Goal: Check status: Check status

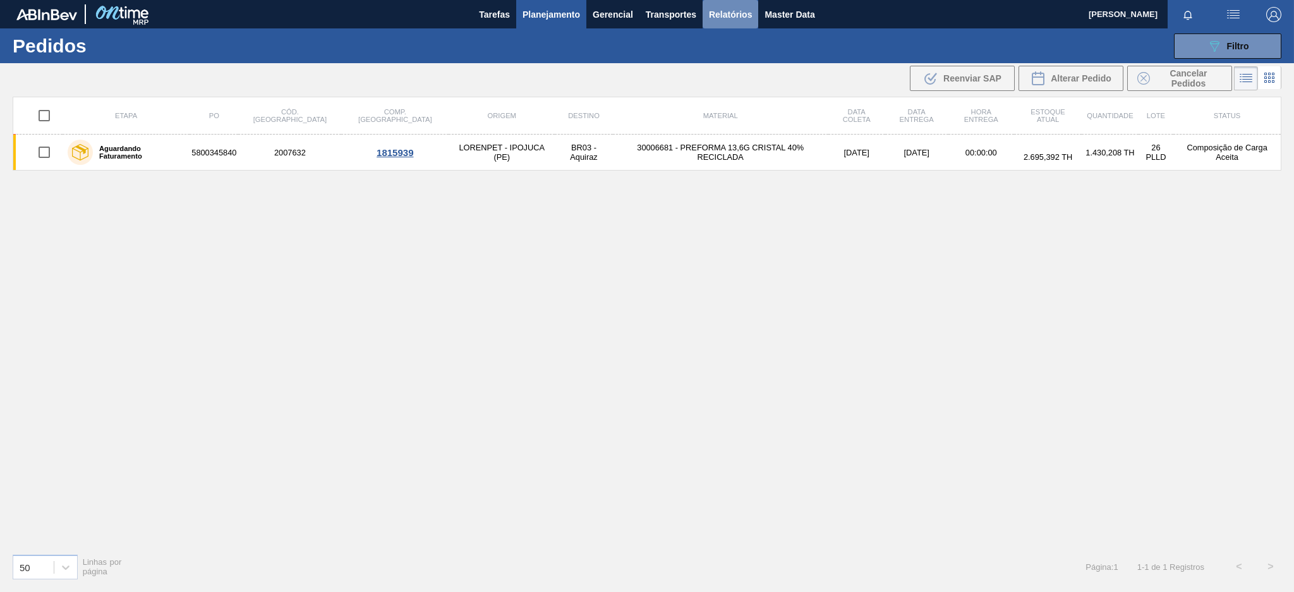
click at [720, 16] on span "Relatórios" at bounding box center [730, 14] width 43 height 15
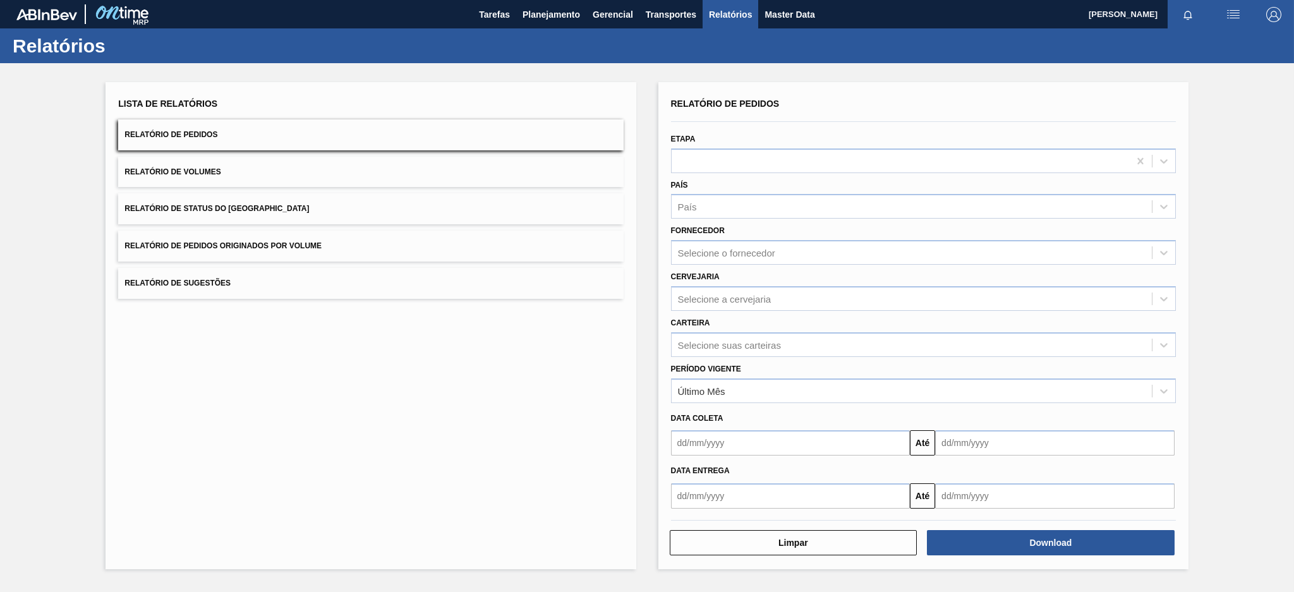
click at [451, 237] on button "Relatório de Pedidos Originados por Volume" at bounding box center [370, 246] width 505 height 31
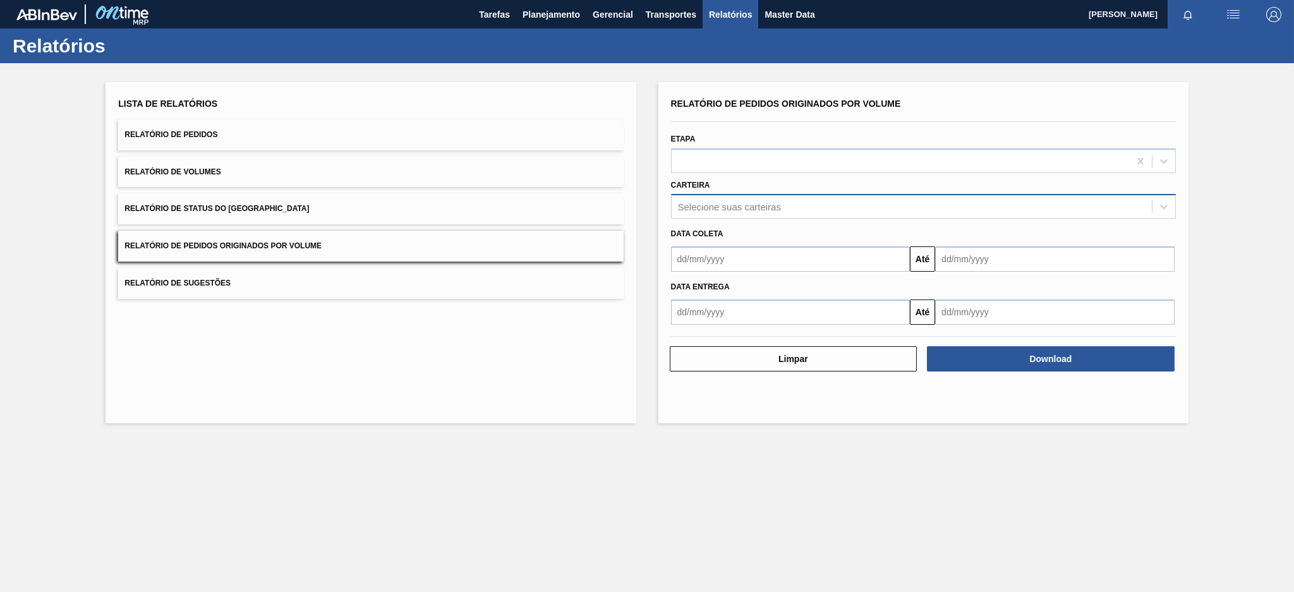
click at [757, 212] on div "Selecione suas carteiras" at bounding box center [911, 207] width 480 height 18
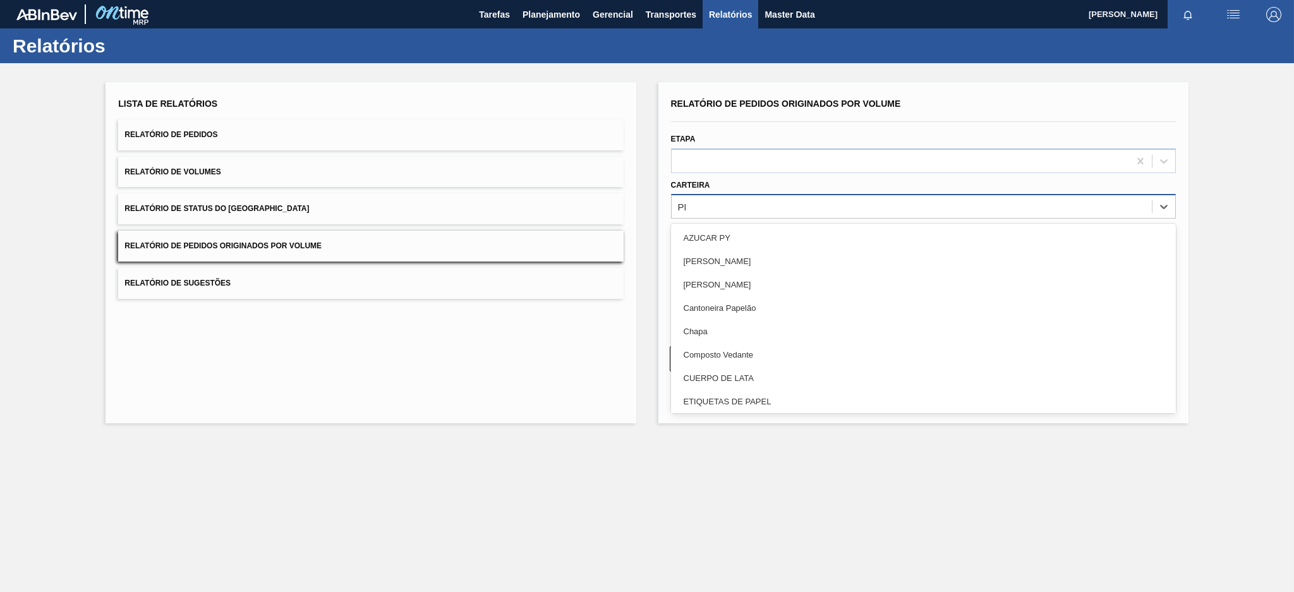
type input "PRE"
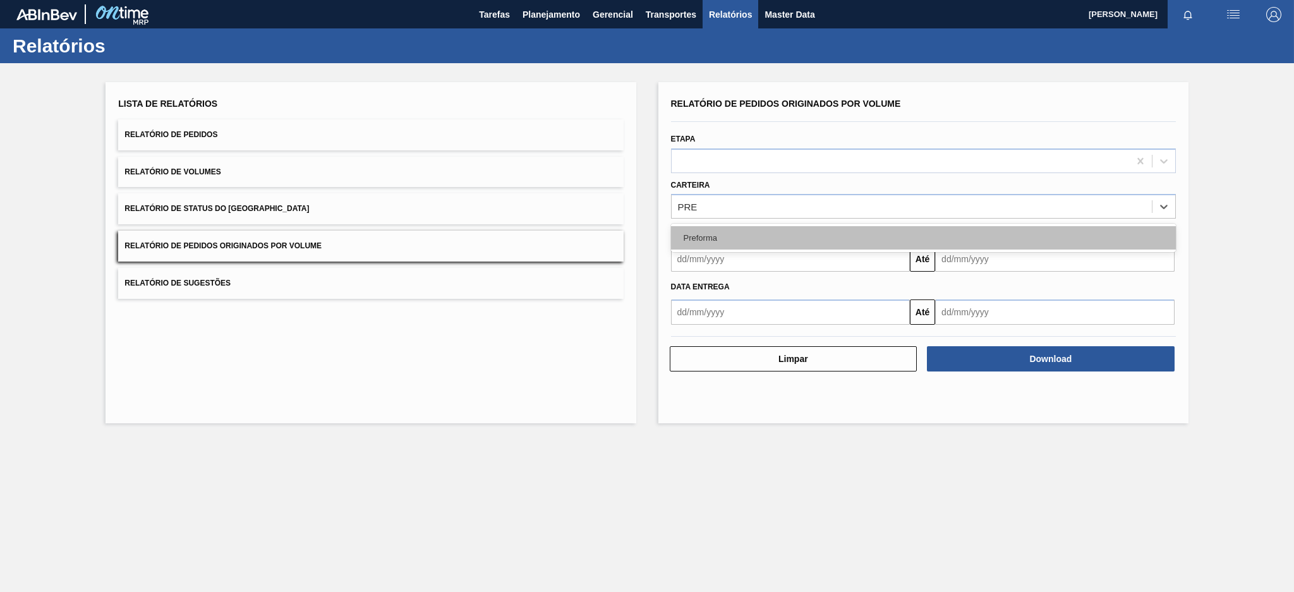
click at [728, 230] on div "Preforma" at bounding box center [923, 237] width 505 height 23
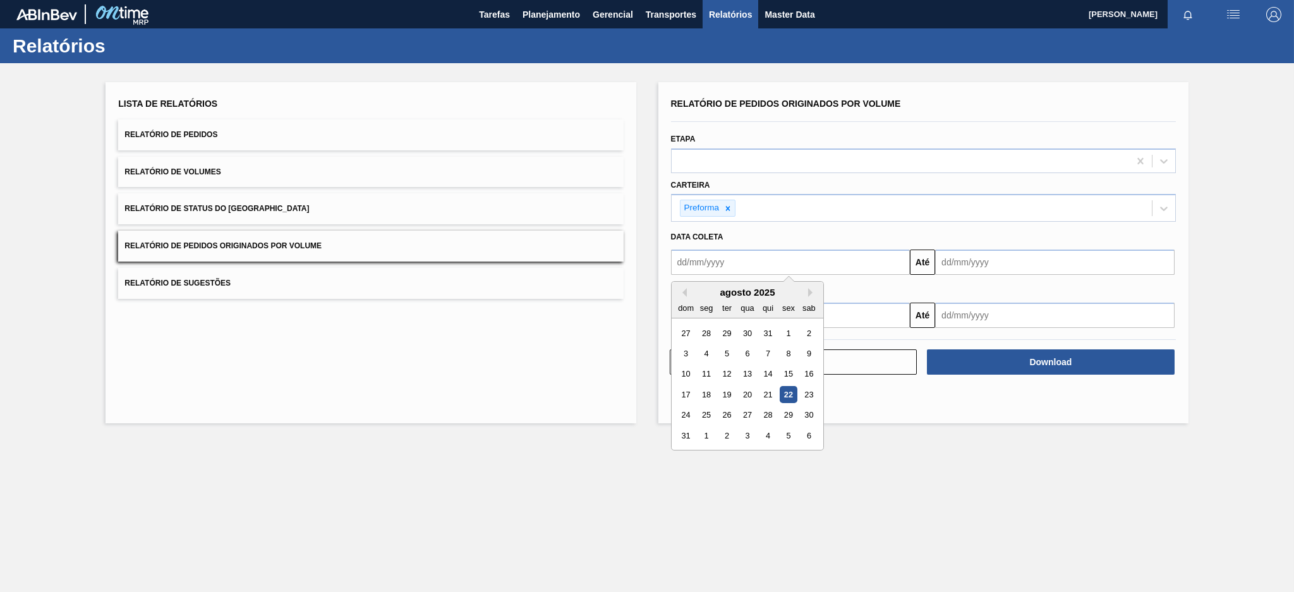
click at [695, 265] on input "text" at bounding box center [790, 262] width 239 height 25
click at [680, 289] on button "Previous Month" at bounding box center [682, 292] width 9 height 9
click at [688, 400] on div "20" at bounding box center [685, 394] width 17 height 17
type input "[DATE]"
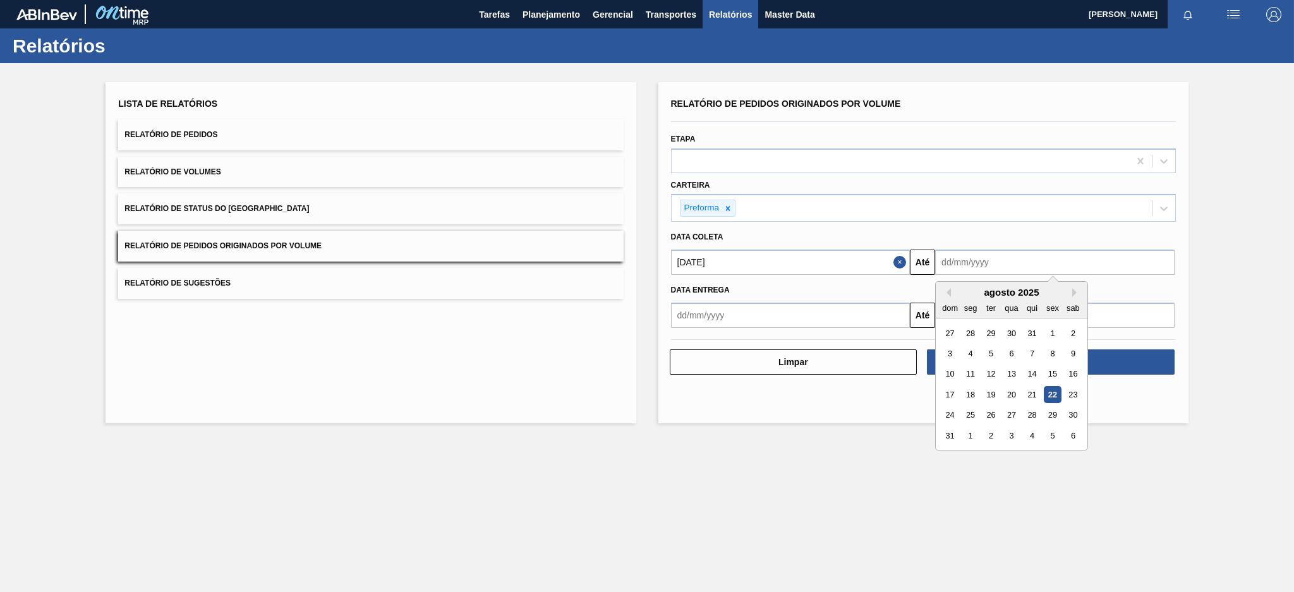
click at [1018, 262] on input "text" at bounding box center [1054, 262] width 239 height 25
click at [1054, 395] on div "22" at bounding box center [1051, 394] width 17 height 17
type input "[DATE]"
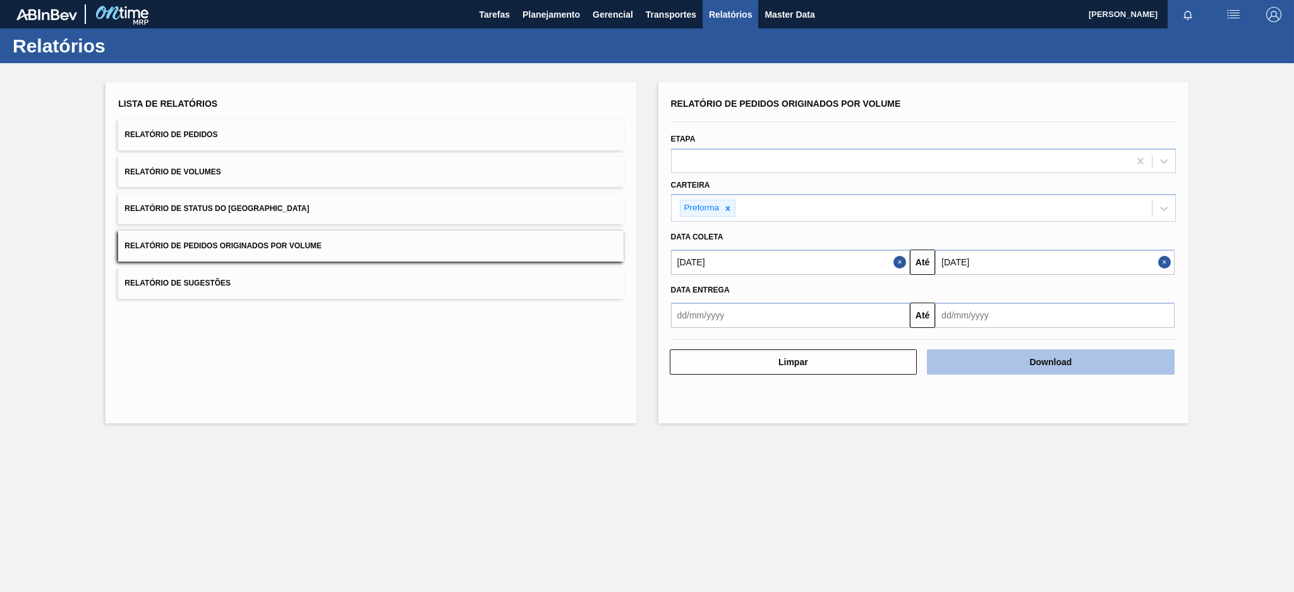
click at [1013, 358] on button "Download" at bounding box center [1051, 361] width 248 height 25
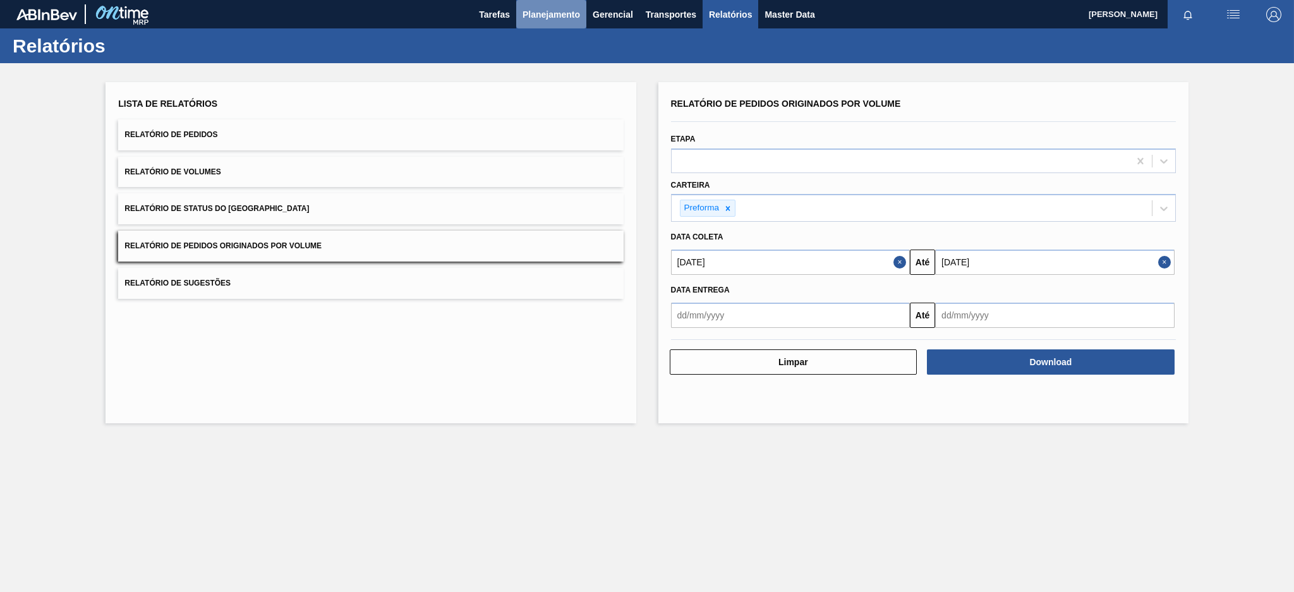
click at [556, 9] on span "Planejamento" at bounding box center [550, 14] width 57 height 15
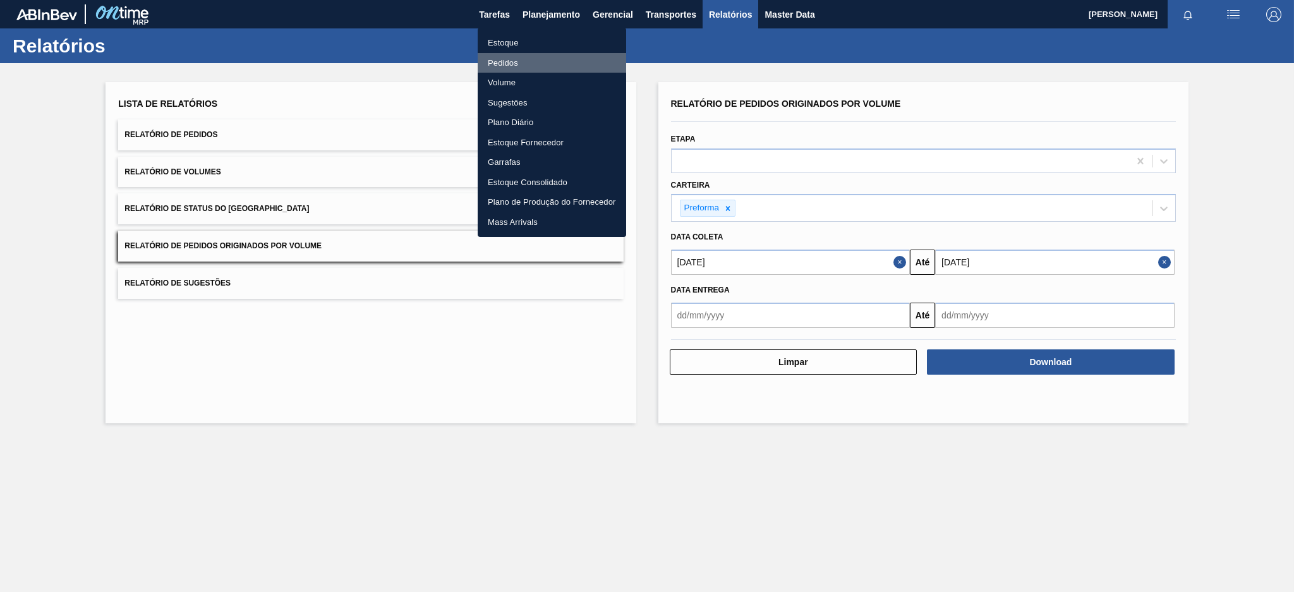
click at [501, 61] on li "Pedidos" at bounding box center [552, 63] width 148 height 20
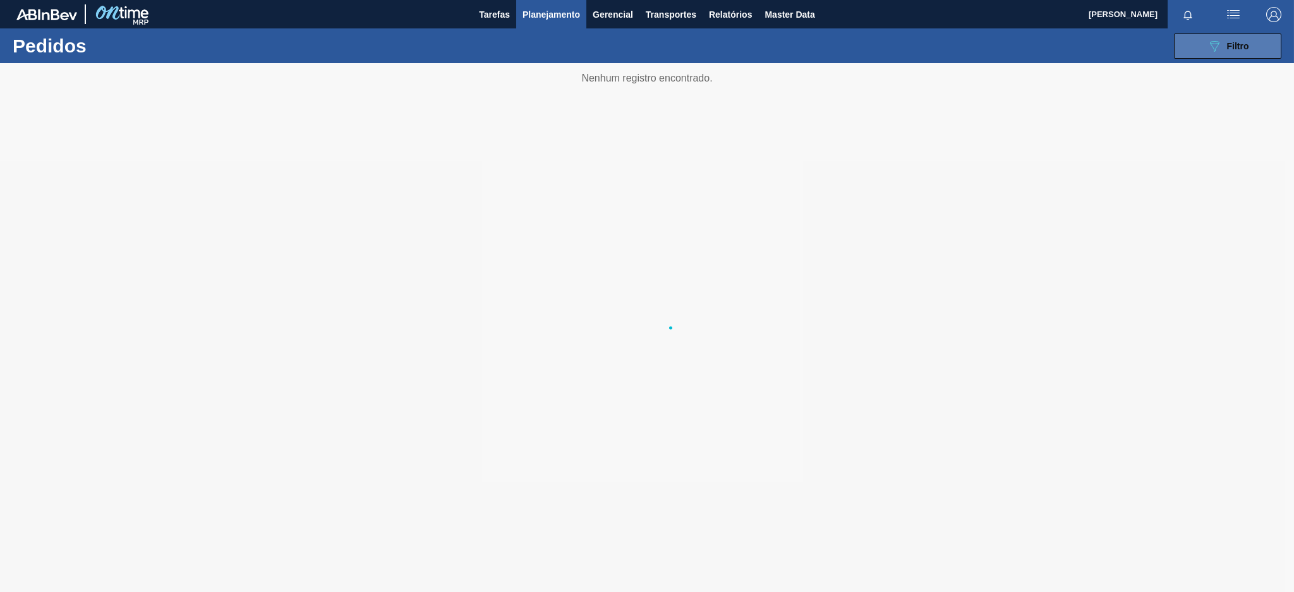
click at [1250, 47] on button "089F7B8B-B2A5-4AFE-B5C0-19BA573D28AC Filtro" at bounding box center [1227, 45] width 107 height 25
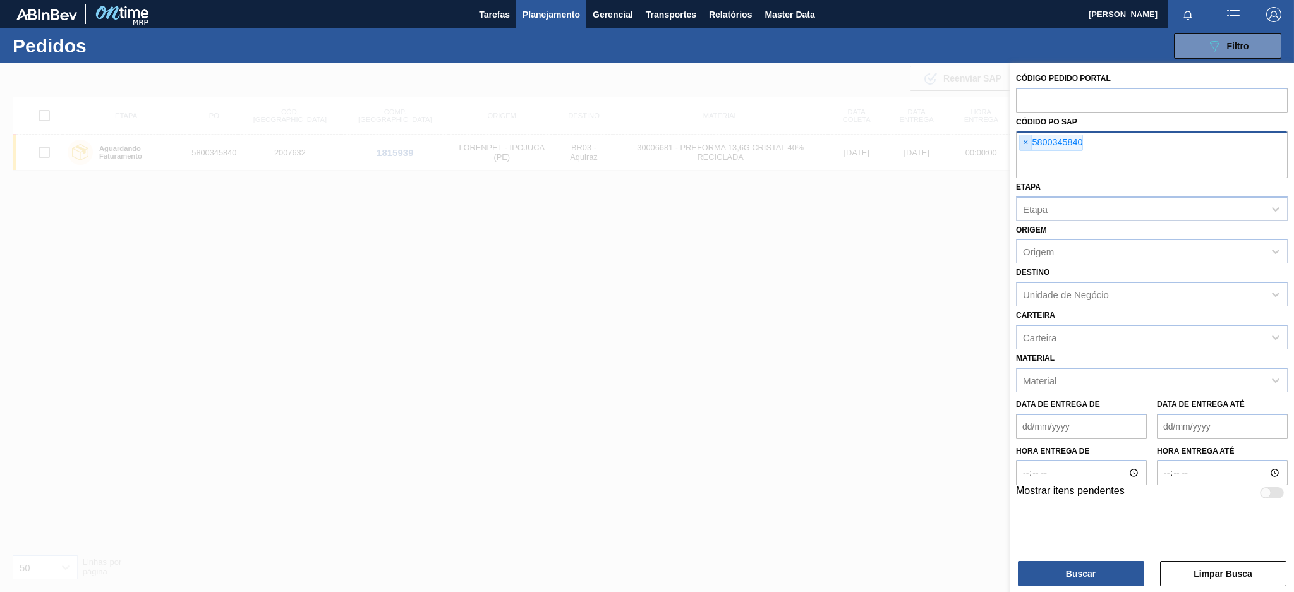
click at [1028, 139] on span "×" at bounding box center [1025, 142] width 12 height 15
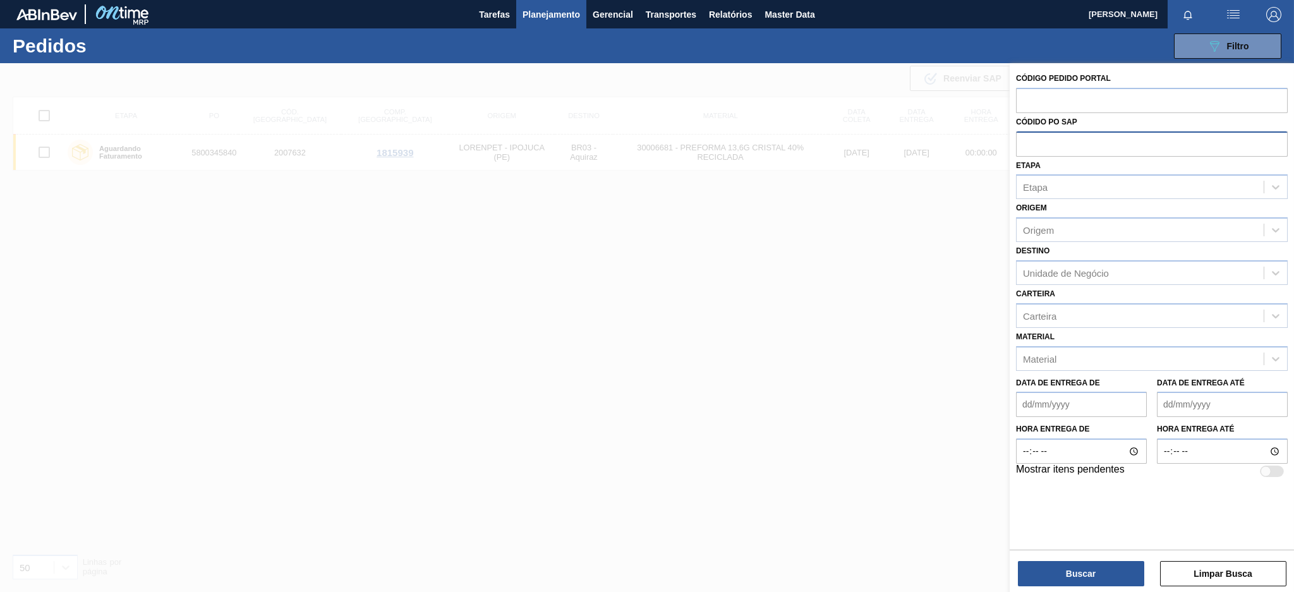
paste input "text"
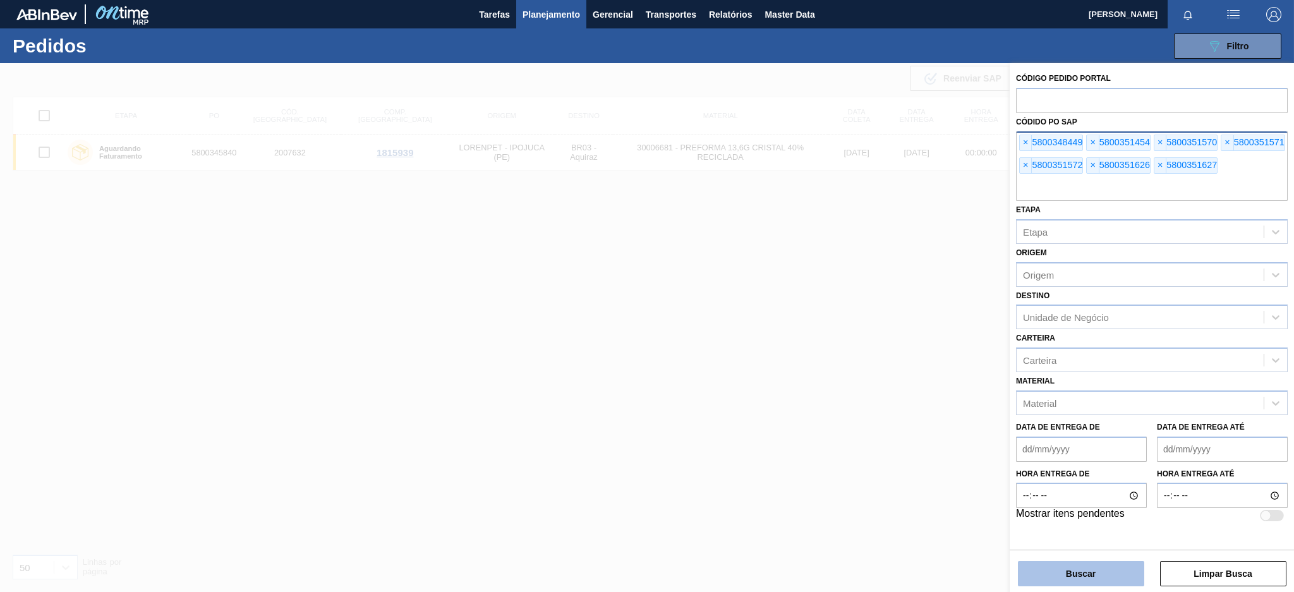
click at [1031, 568] on button "Buscar" at bounding box center [1081, 573] width 126 height 25
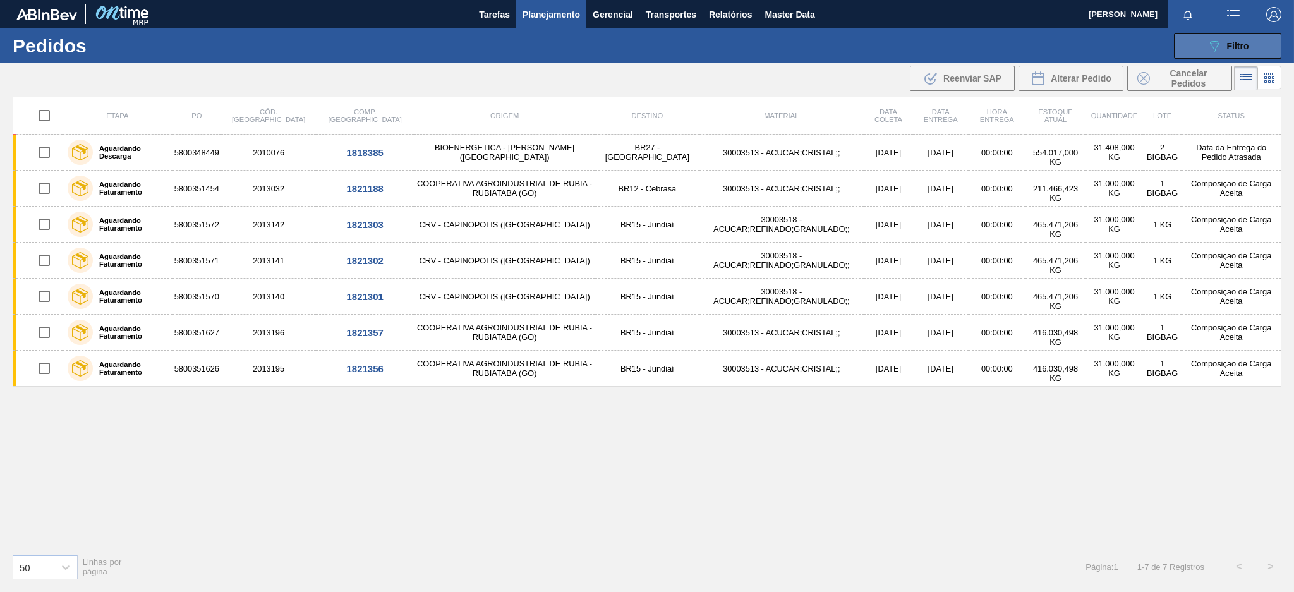
click at [1197, 37] on button "089F7B8B-B2A5-4AFE-B5C0-19BA573D28AC Filtro" at bounding box center [1227, 45] width 107 height 25
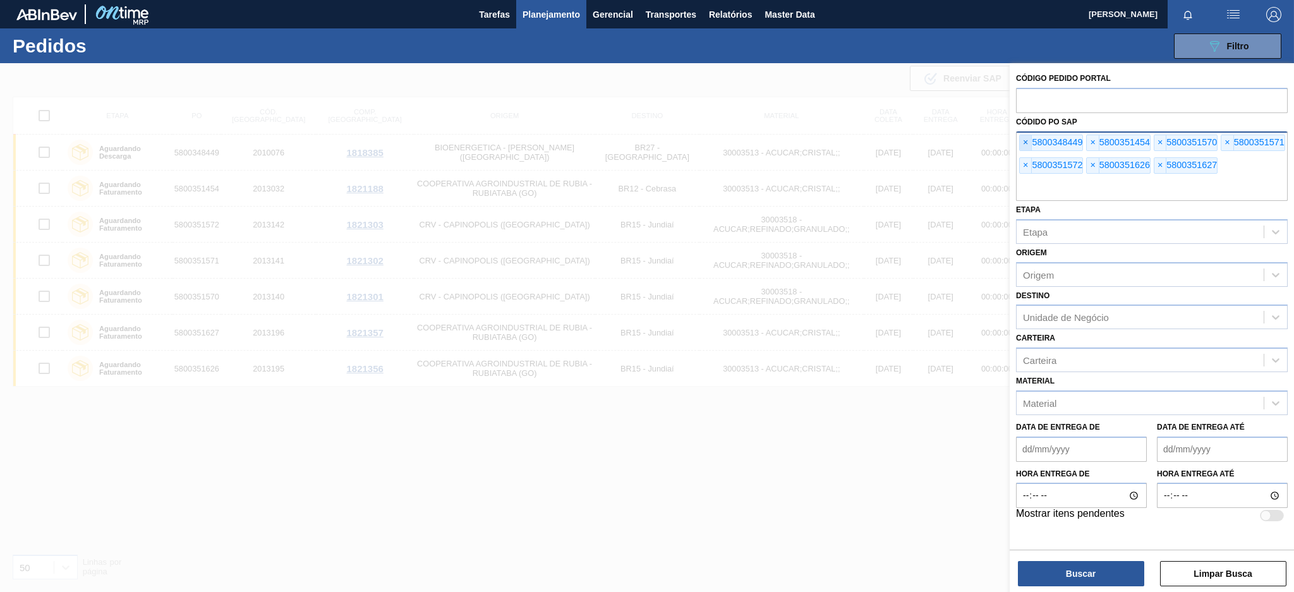
click at [1028, 140] on span "×" at bounding box center [1025, 142] width 12 height 15
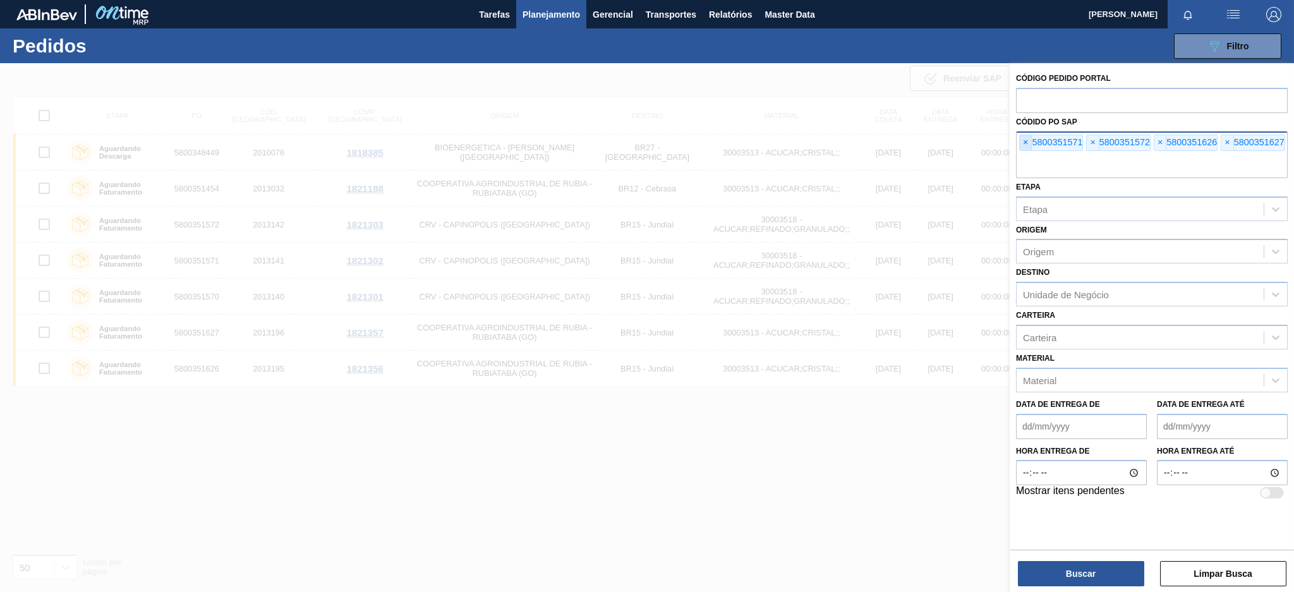
click at [1028, 140] on span "×" at bounding box center [1025, 142] width 12 height 15
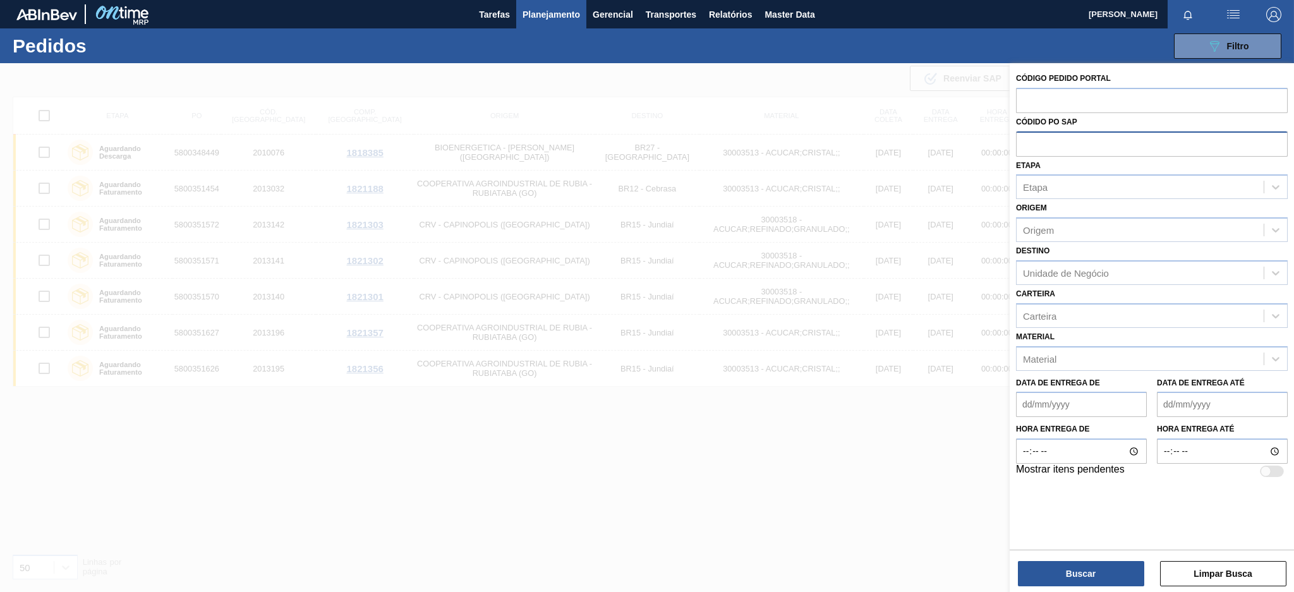
paste input "5800346599"
type input "5800346599"
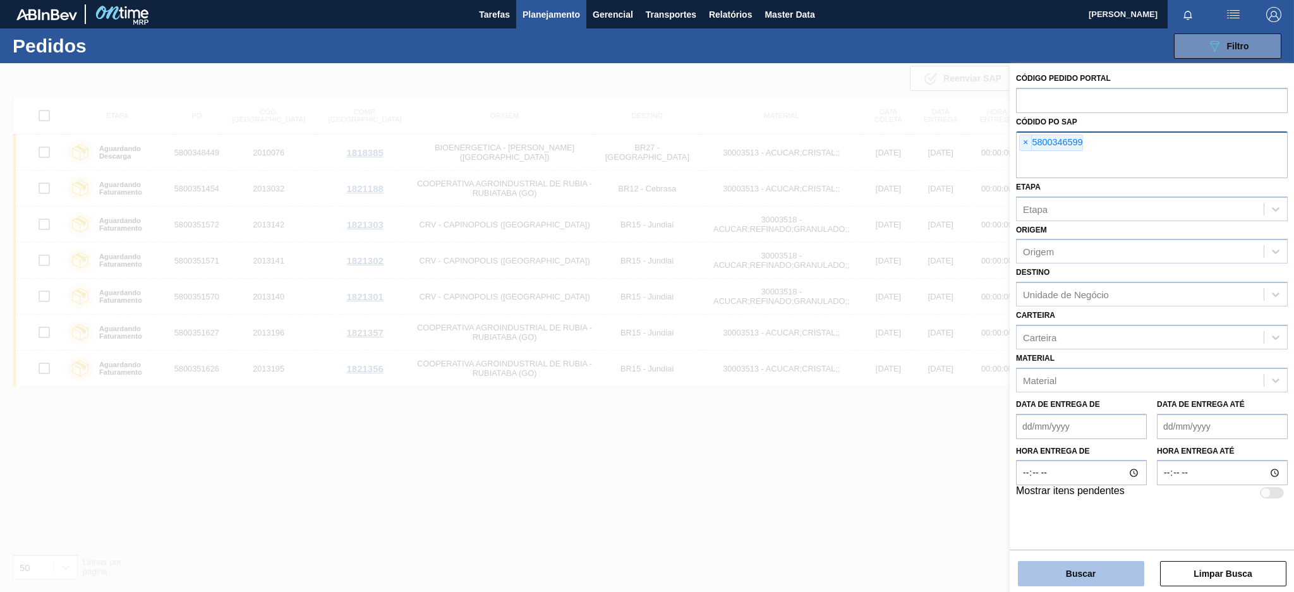
click at [1110, 576] on button "Buscar" at bounding box center [1081, 573] width 126 height 25
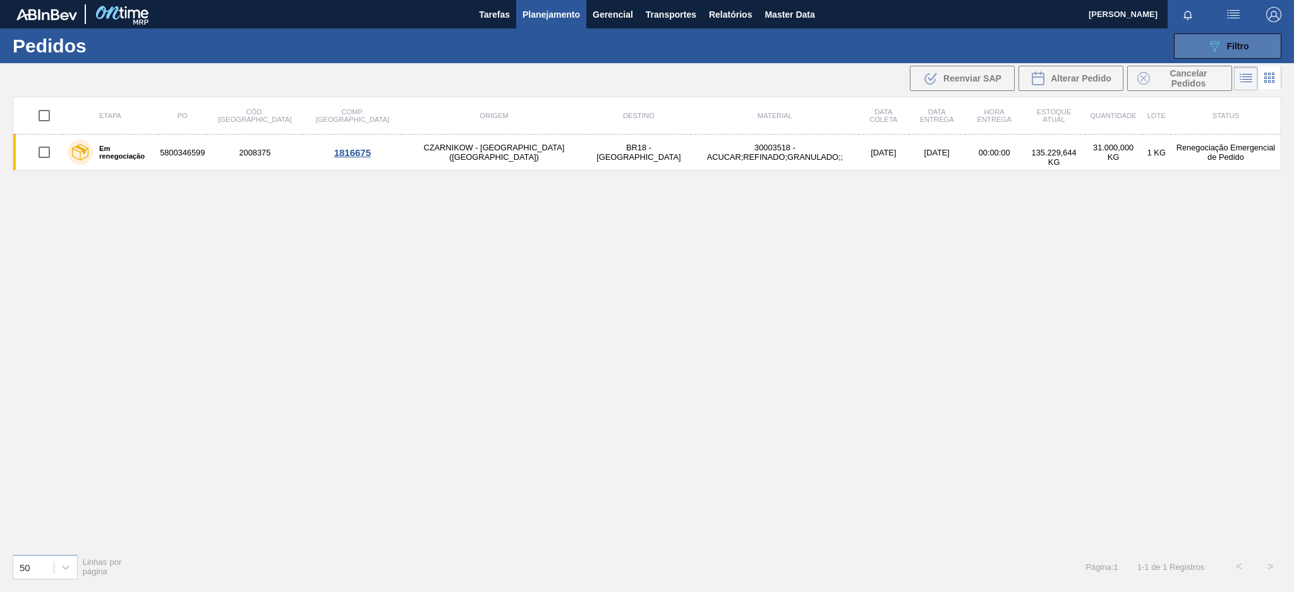
click at [1229, 45] on span "Filtro" at bounding box center [1238, 46] width 22 height 10
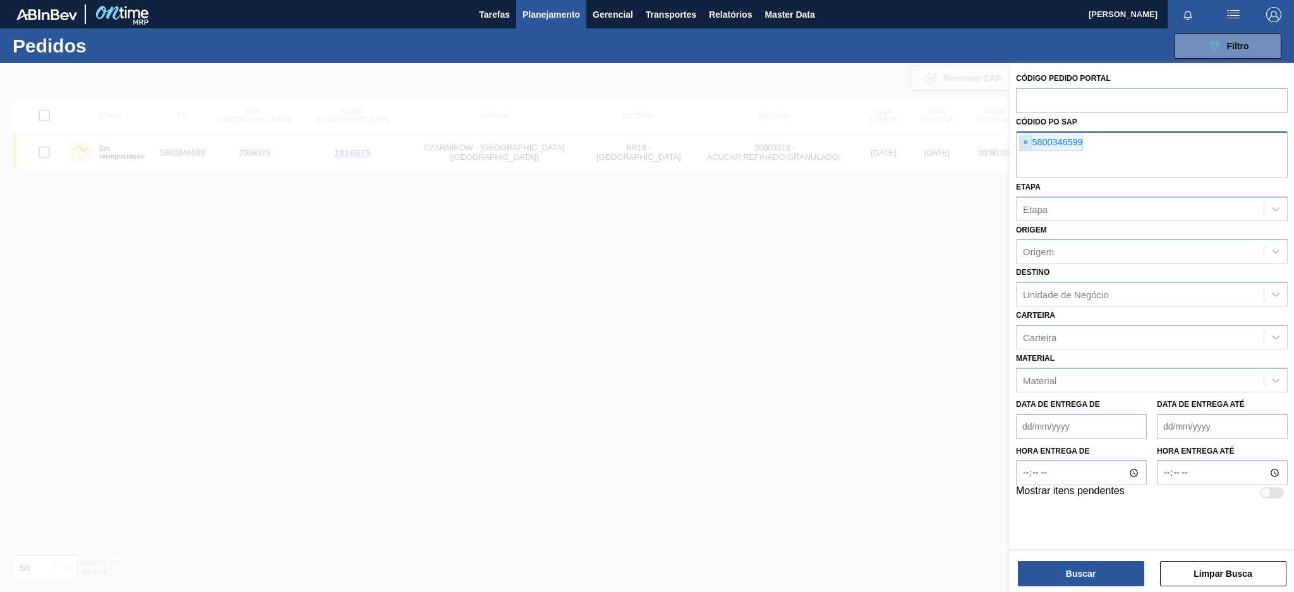
click at [1023, 140] on span "×" at bounding box center [1025, 142] width 12 height 15
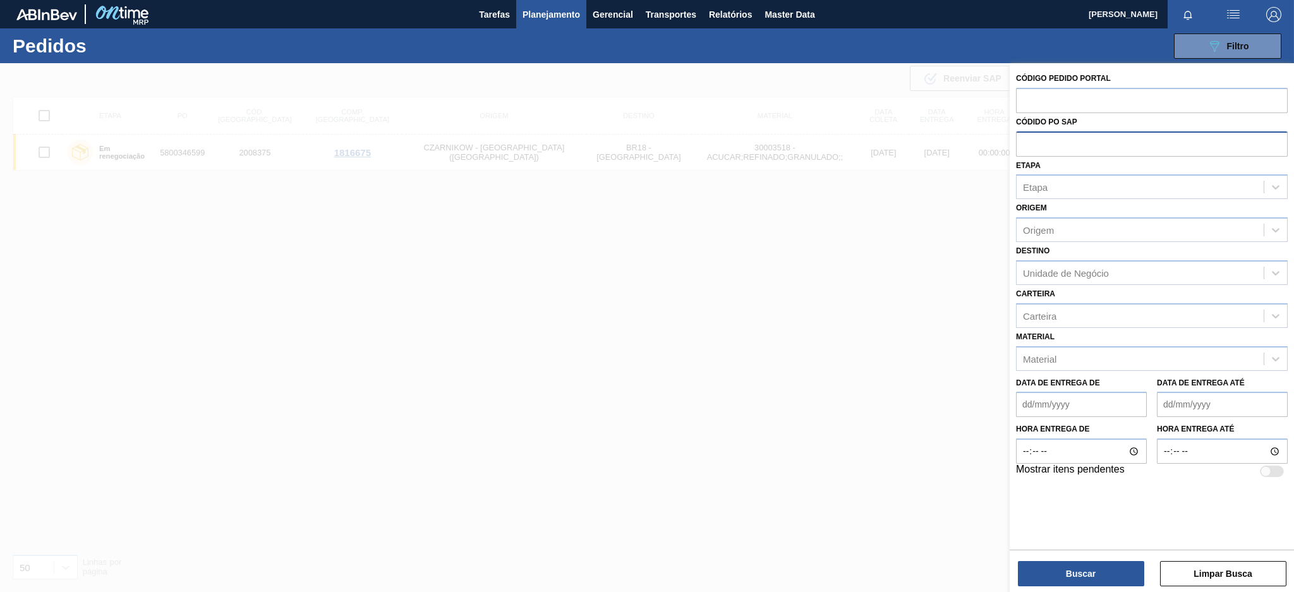
paste input "text"
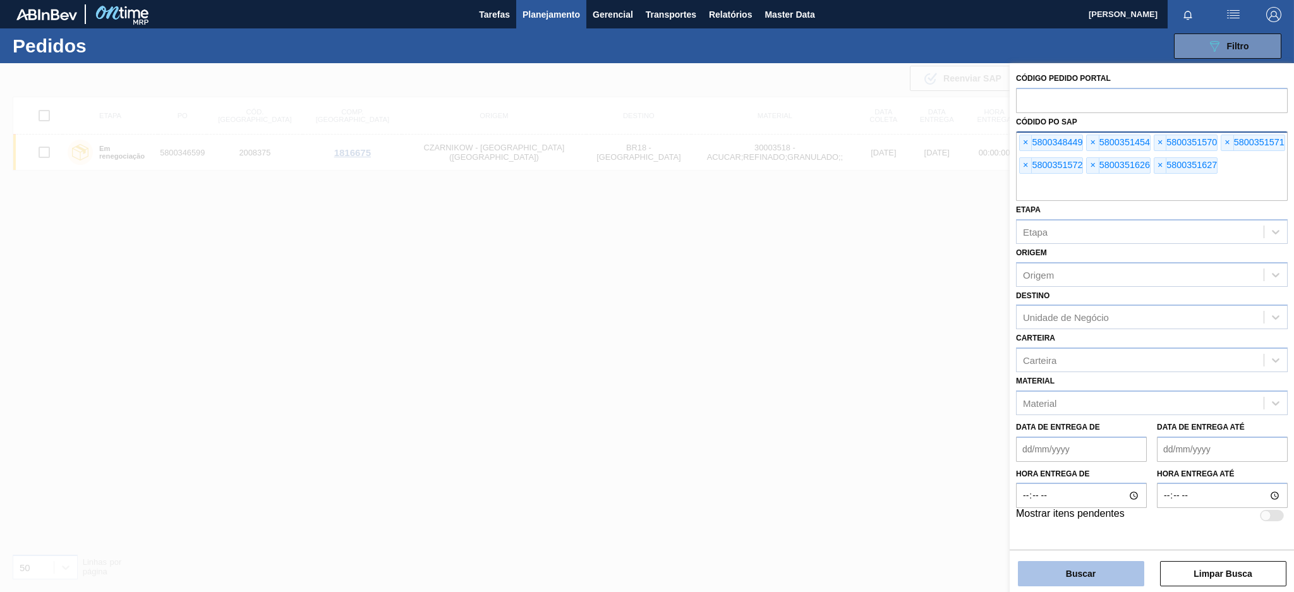
click at [1074, 575] on button "Buscar" at bounding box center [1081, 573] width 126 height 25
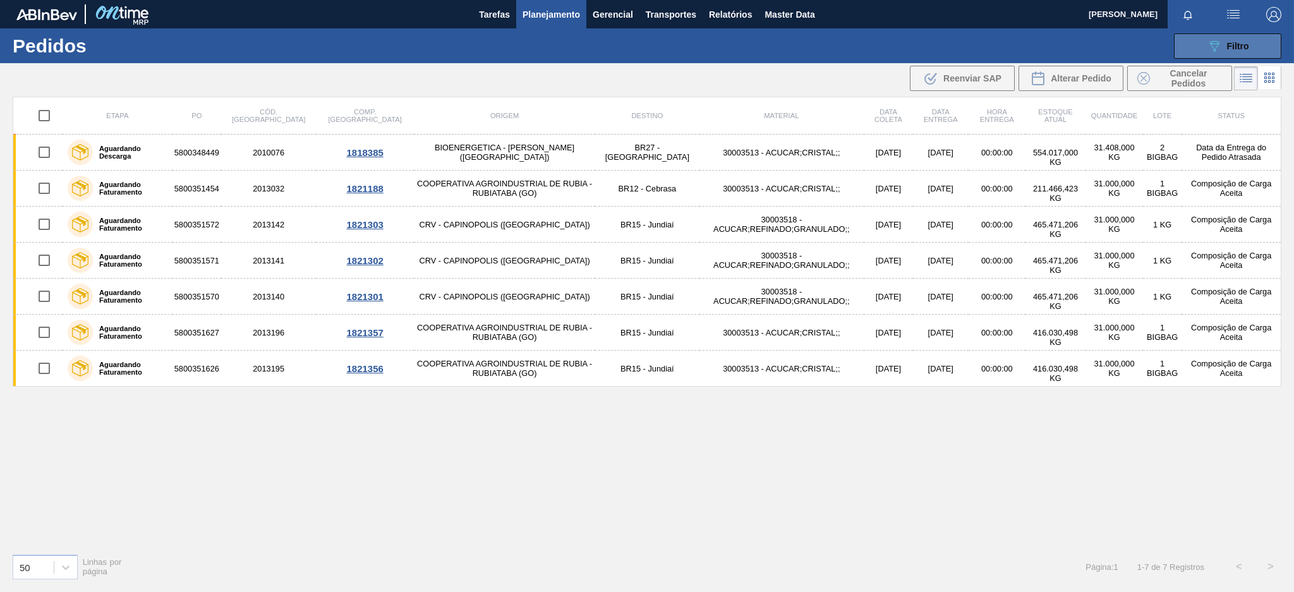
click at [1252, 44] on button "089F7B8B-B2A5-4AFE-B5C0-19BA573D28AC Filtro" at bounding box center [1227, 45] width 107 height 25
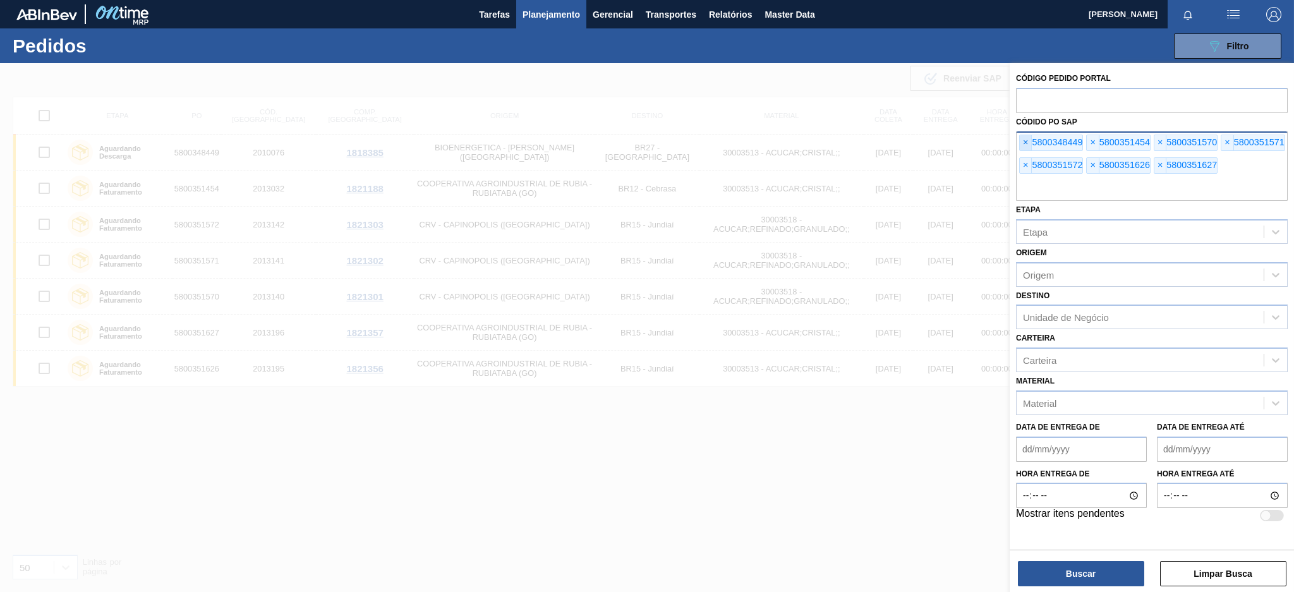
click at [1019, 144] on span "×" at bounding box center [1025, 142] width 12 height 15
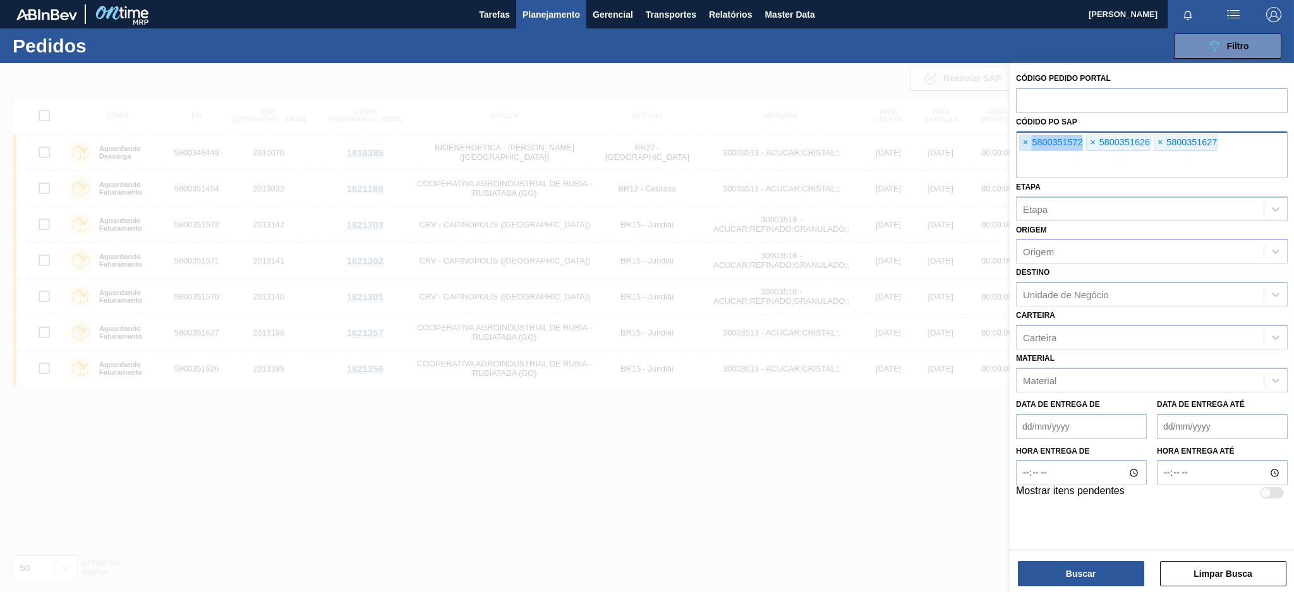
click at [1019, 144] on span "×" at bounding box center [1025, 142] width 12 height 15
click at [1019, 154] on input "text" at bounding box center [1152, 166] width 272 height 24
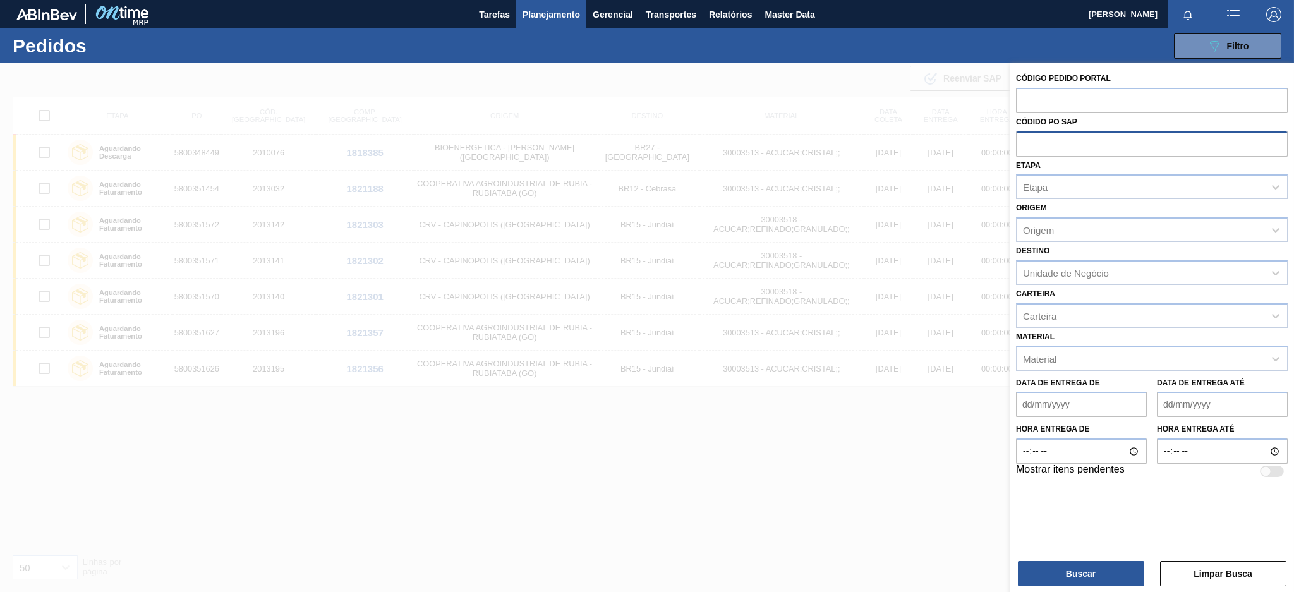
paste input "text"
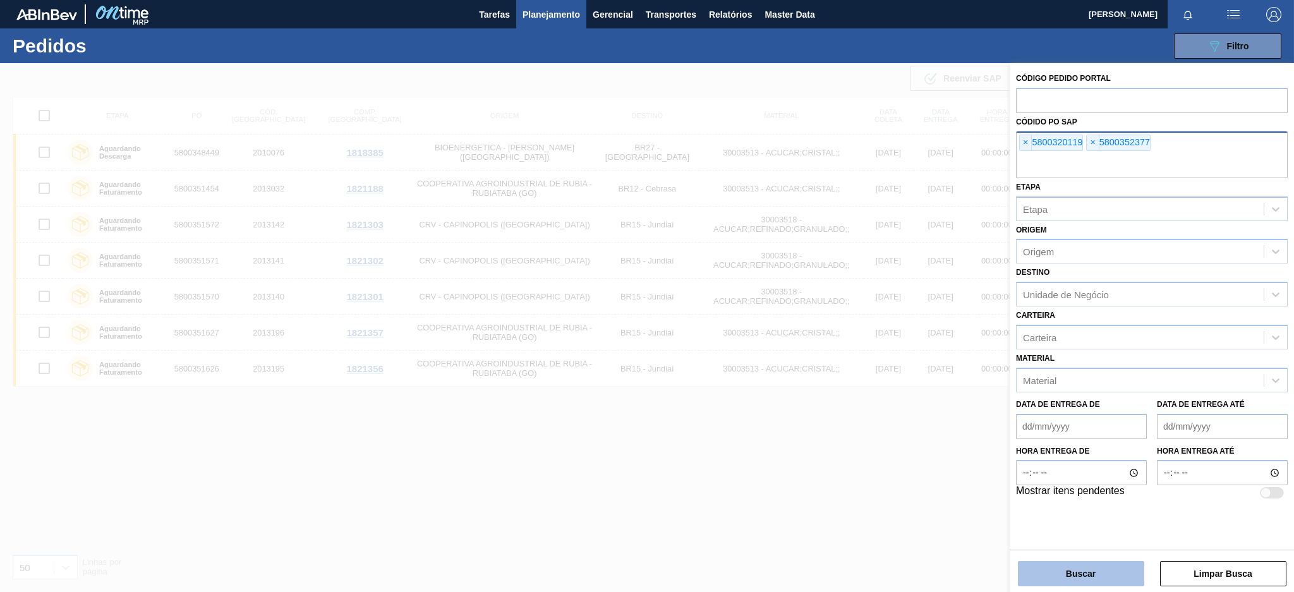
click at [1081, 570] on button "Buscar" at bounding box center [1081, 573] width 126 height 25
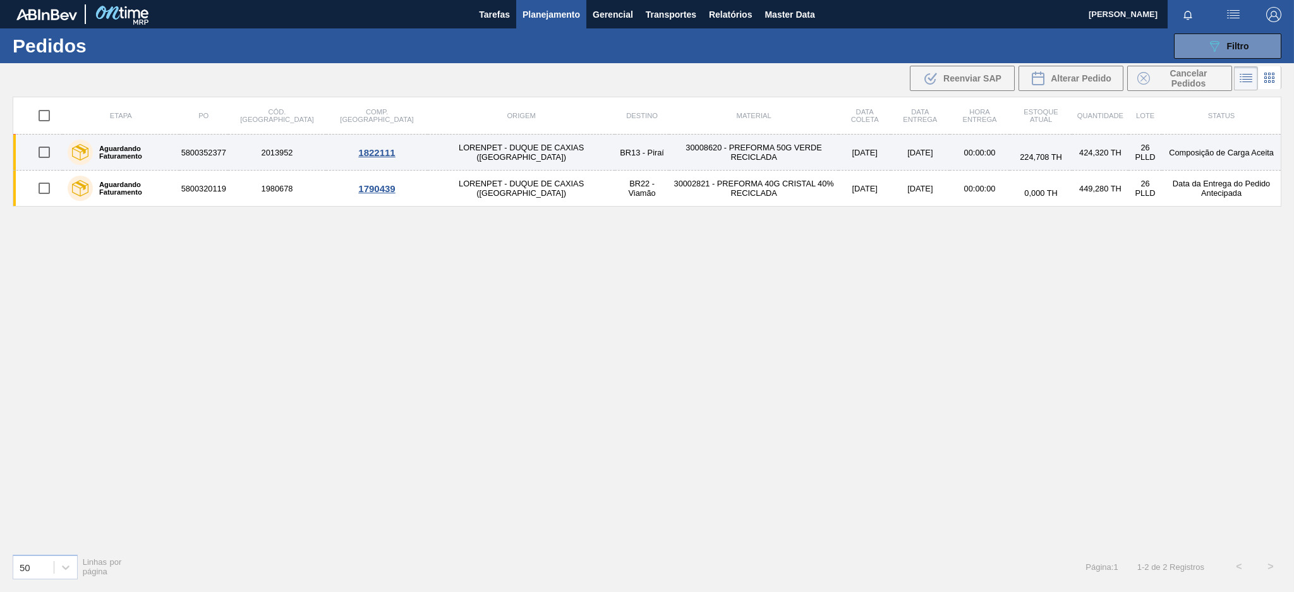
click at [207, 159] on td "5800352377" at bounding box center [203, 153] width 49 height 36
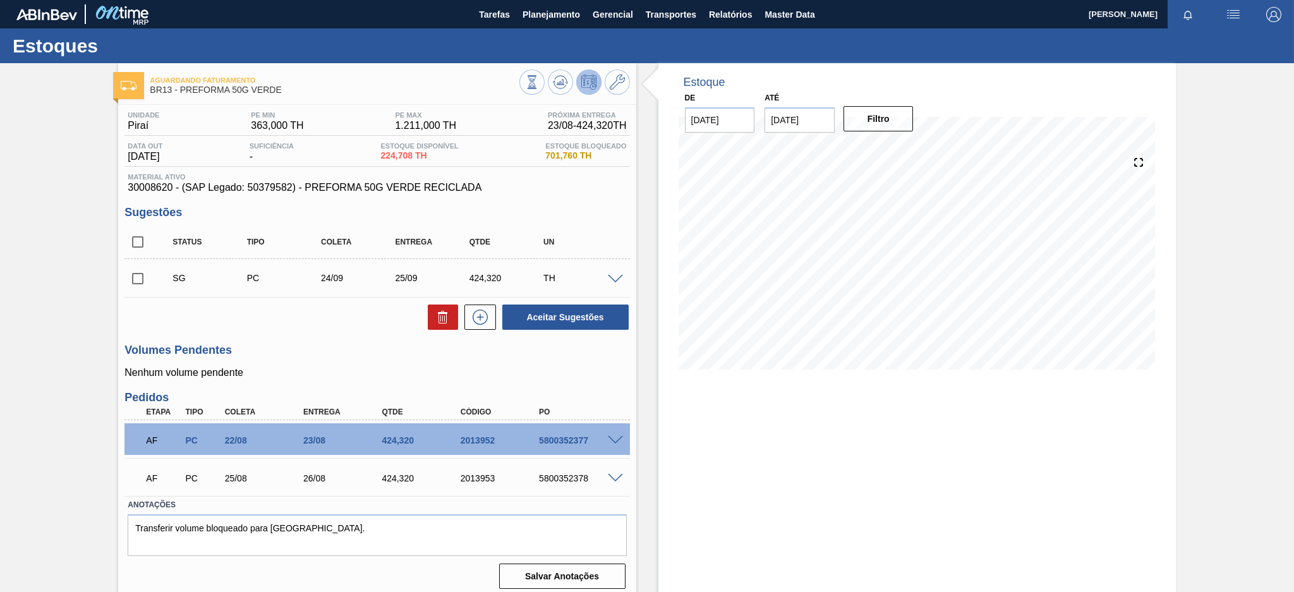
click at [613, 435] on div at bounding box center [616, 439] width 25 height 9
click at [615, 441] on span at bounding box center [615, 440] width 15 height 9
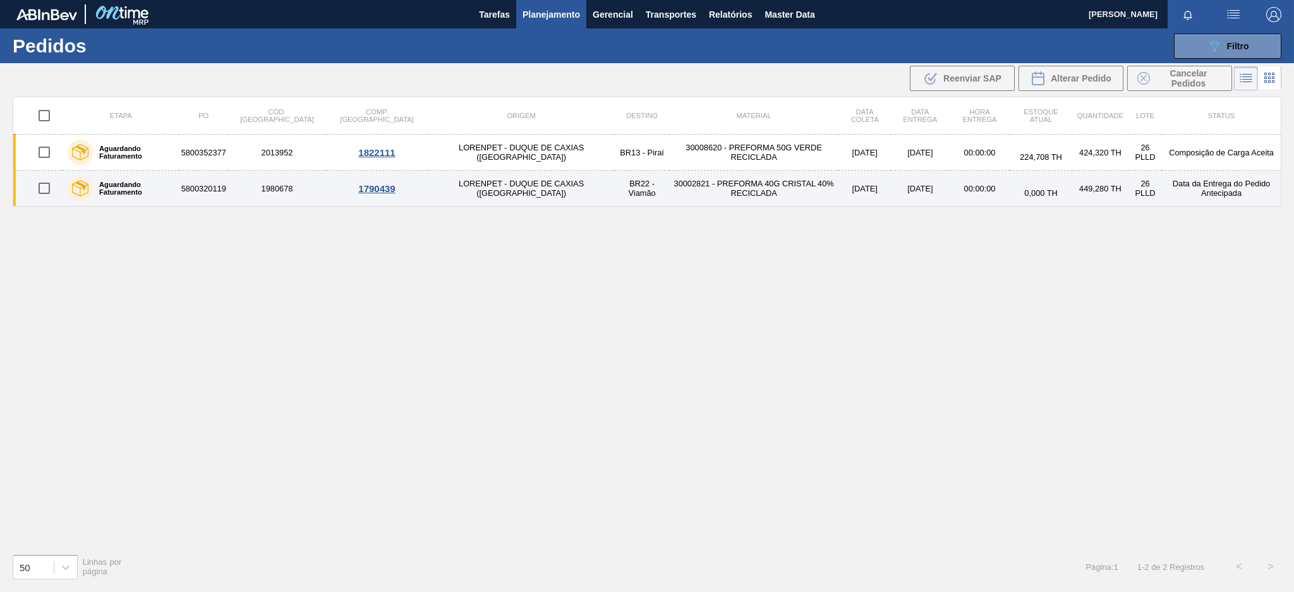
click at [228, 188] on td "5800320119" at bounding box center [203, 189] width 49 height 36
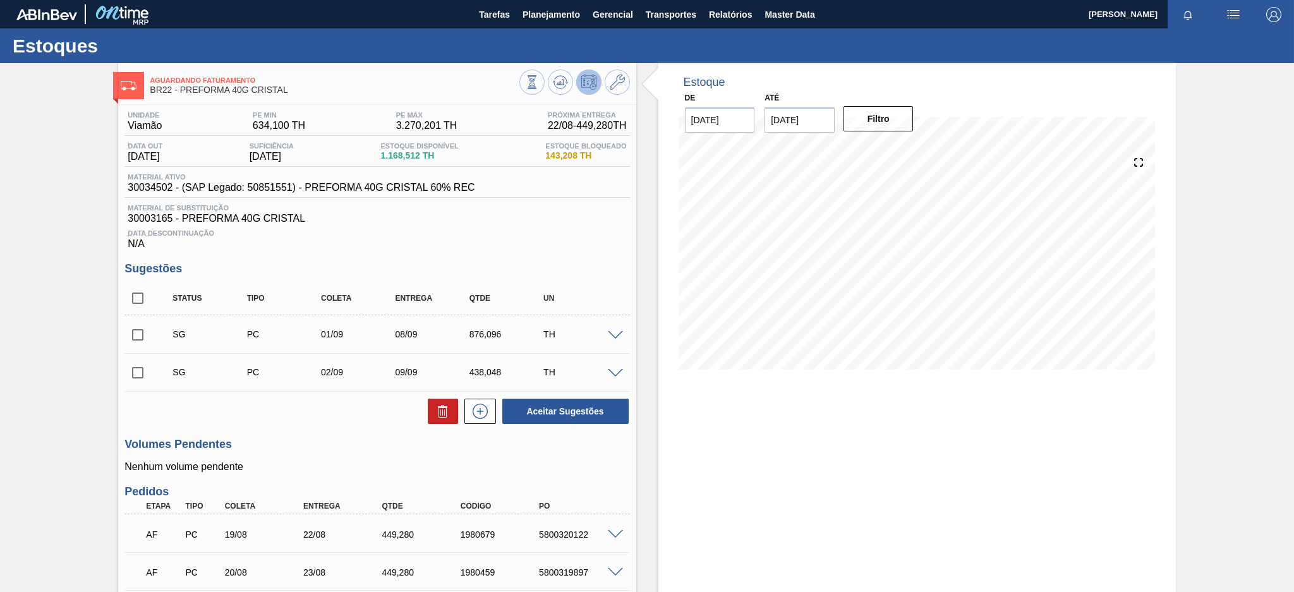
scroll to position [138, 0]
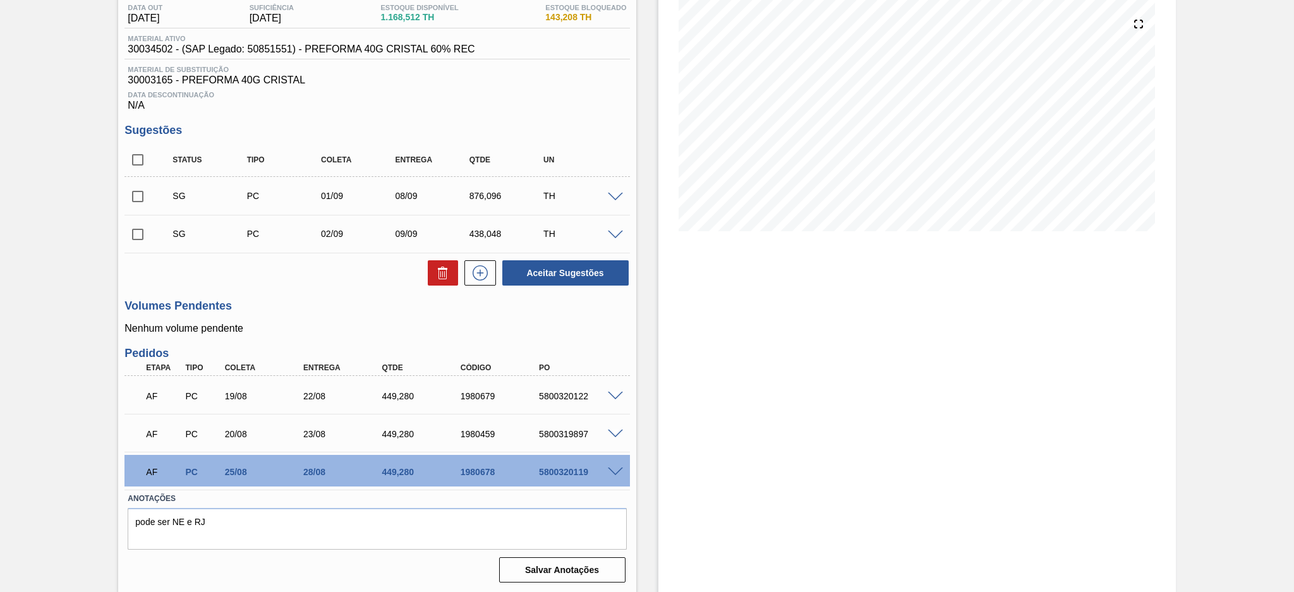
click at [611, 472] on span at bounding box center [615, 471] width 15 height 9
